Goal: Information Seeking & Learning: Learn about a topic

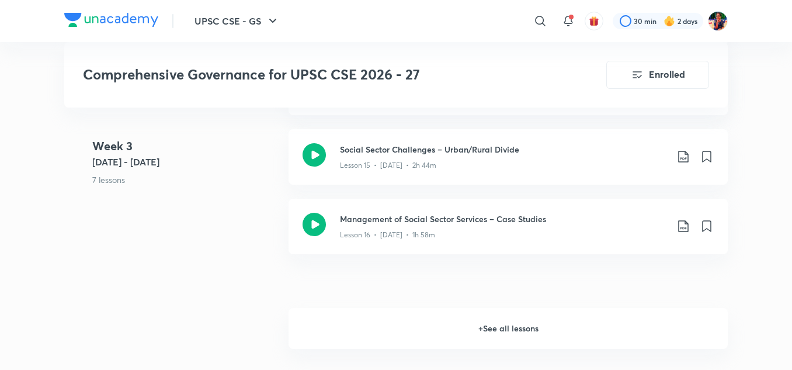
scroll to position [1784, 0]
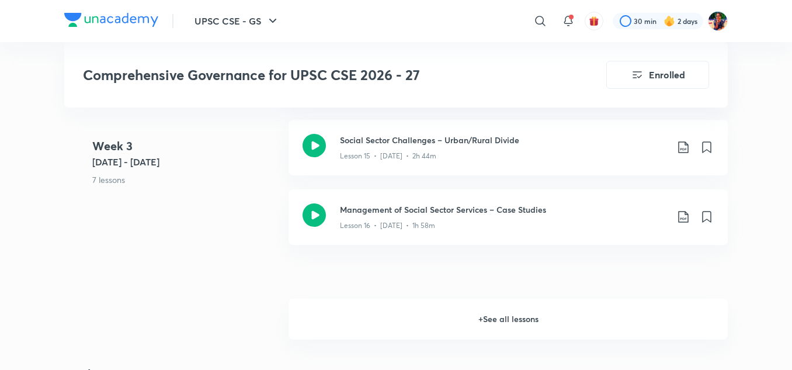
click at [498, 318] on h6 "+ See all lessons" at bounding box center [508, 319] width 439 height 41
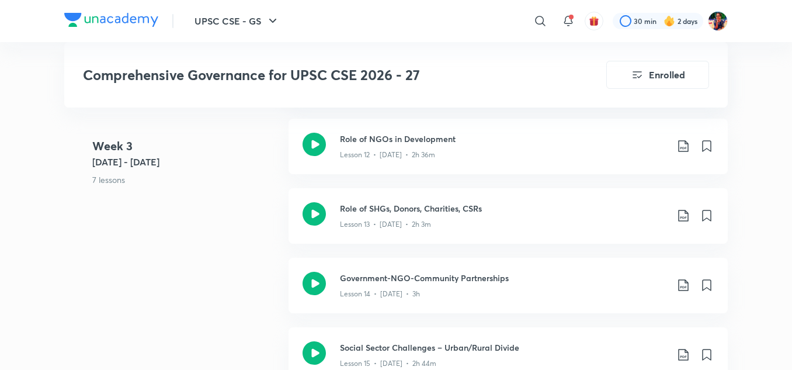
scroll to position [1577, 0]
click at [314, 147] on icon at bounding box center [314, 143] width 23 height 23
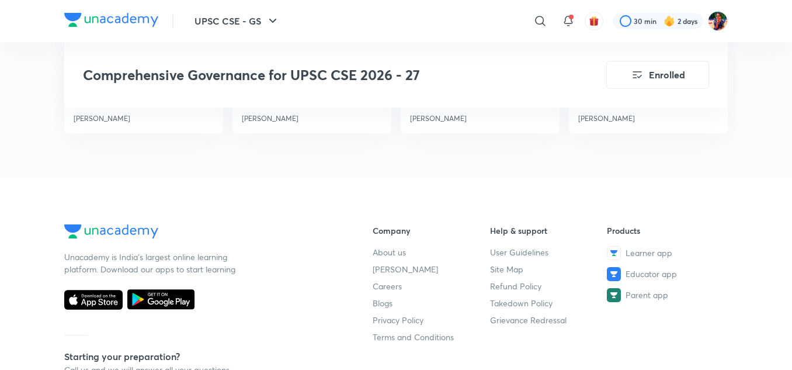
scroll to position [3341, 0]
